Goal: Find specific page/section

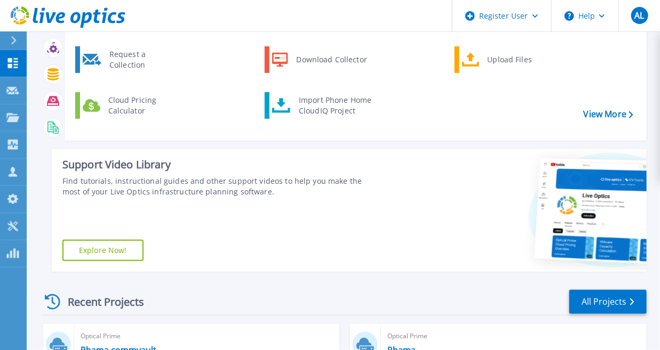
scroll to position [49, 0]
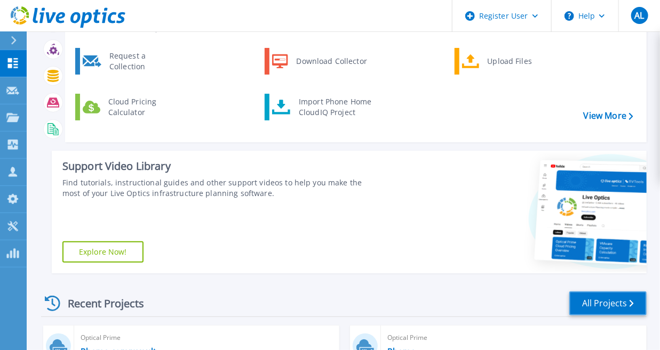
click at [591, 307] on link "All Projects" at bounding box center [607, 304] width 77 height 24
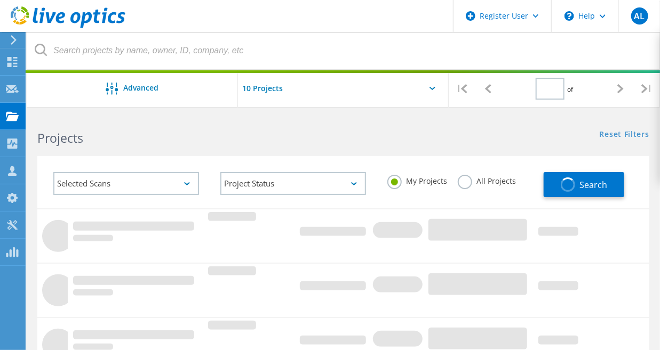
type input "1"
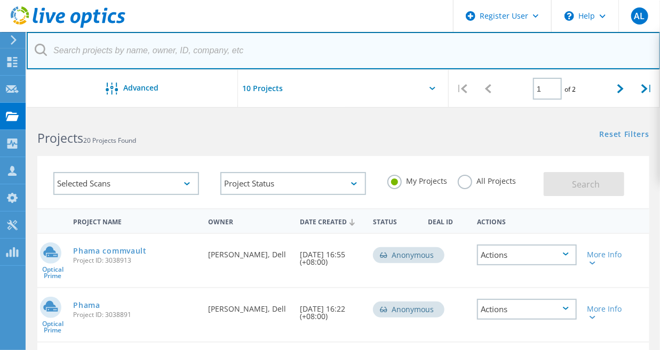
click at [100, 48] on input "text" at bounding box center [343, 50] width 633 height 37
paste input "2988054"
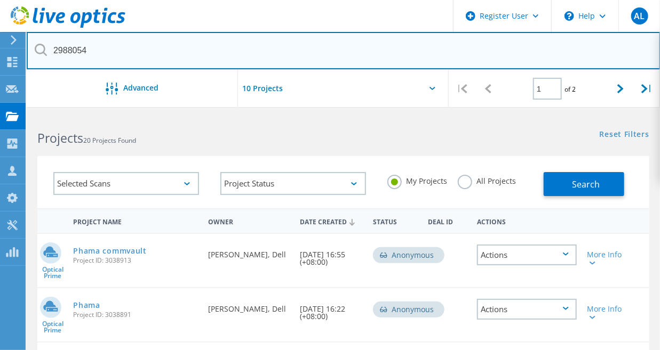
type input "2988054"
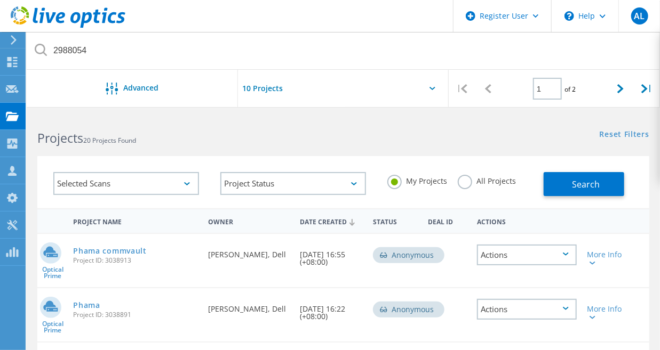
click at [469, 185] on label "All Projects" at bounding box center [486, 180] width 58 height 10
click at [0, 0] on input "All Projects" at bounding box center [0, 0] width 0 height 0
click at [596, 186] on span "Search" at bounding box center [586, 185] width 28 height 12
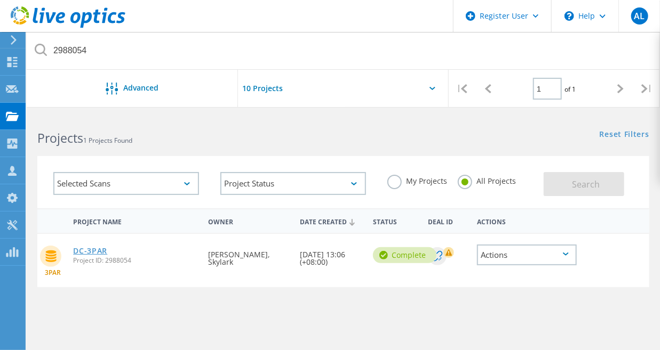
click at [95, 247] on link "DC-3PAR" at bounding box center [90, 250] width 34 height 7
